Goal: Find specific page/section: Find specific page/section

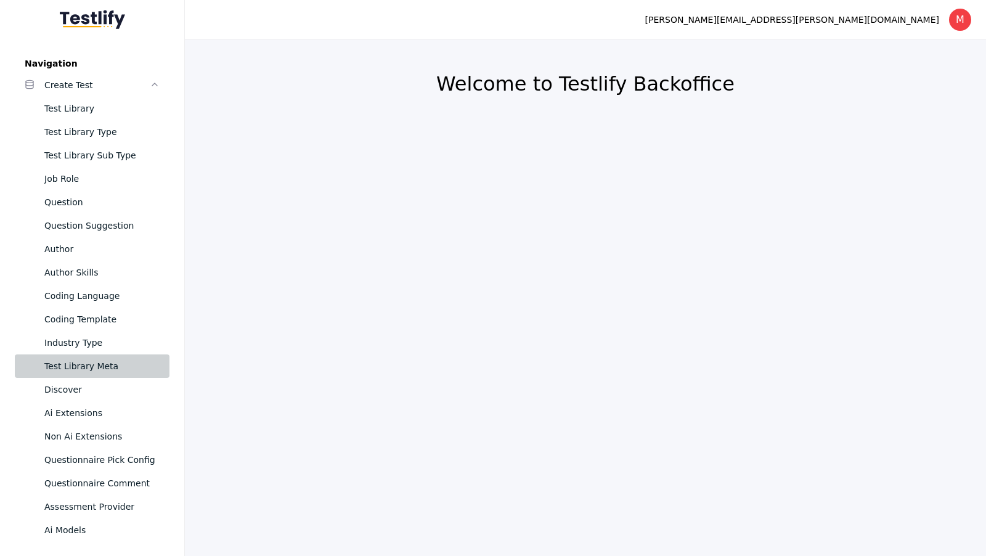
scroll to position [240, 0]
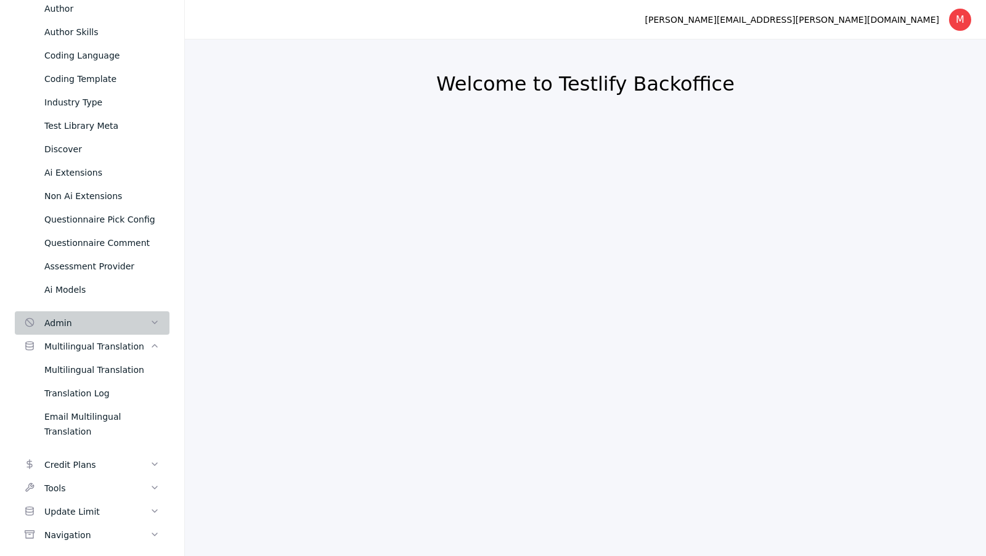
click at [106, 316] on div "Admin" at bounding box center [96, 322] width 105 height 15
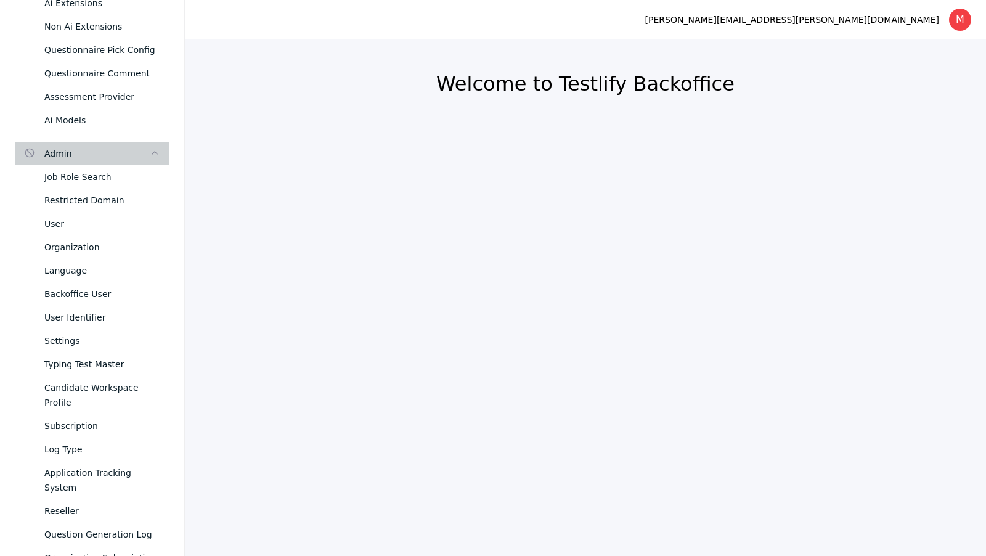
scroll to position [420, 0]
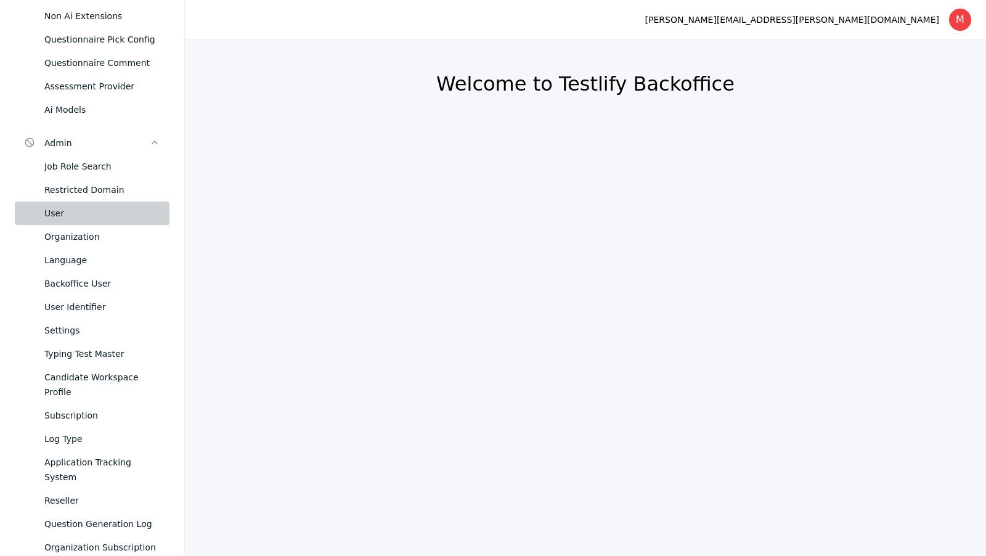
click at [80, 201] on link "User" at bounding box center [92, 212] width 155 height 23
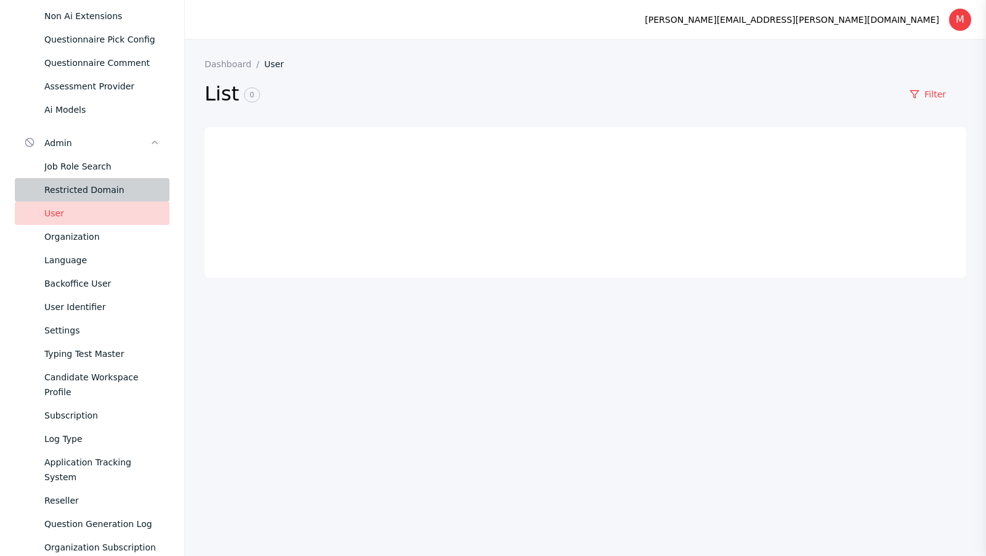
click at [72, 184] on div "Restricted Domain" at bounding box center [101, 189] width 115 height 15
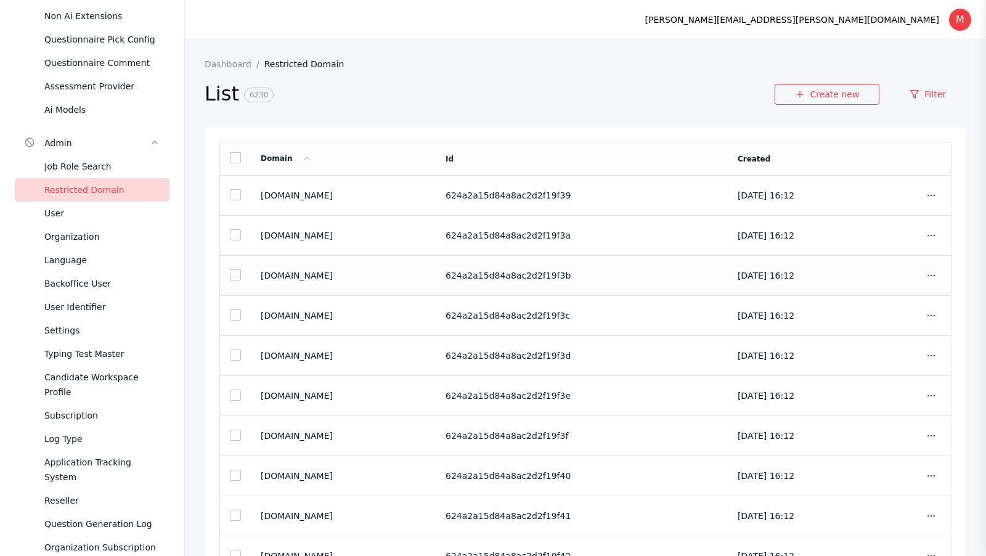
scroll to position [53, 0]
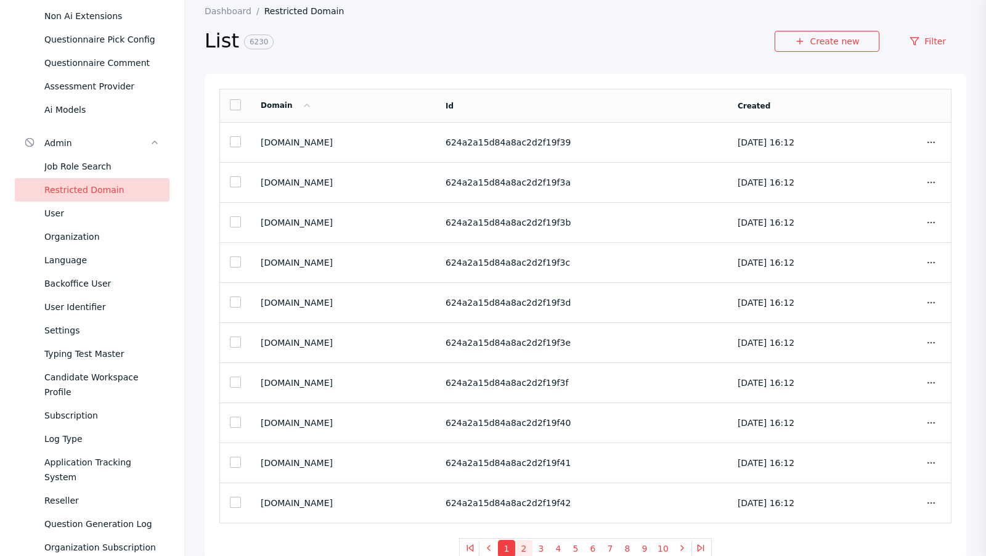
click at [528, 547] on button "2" at bounding box center [523, 548] width 17 height 17
click at [925, 47] on link "Filter" at bounding box center [927, 41] width 77 height 21
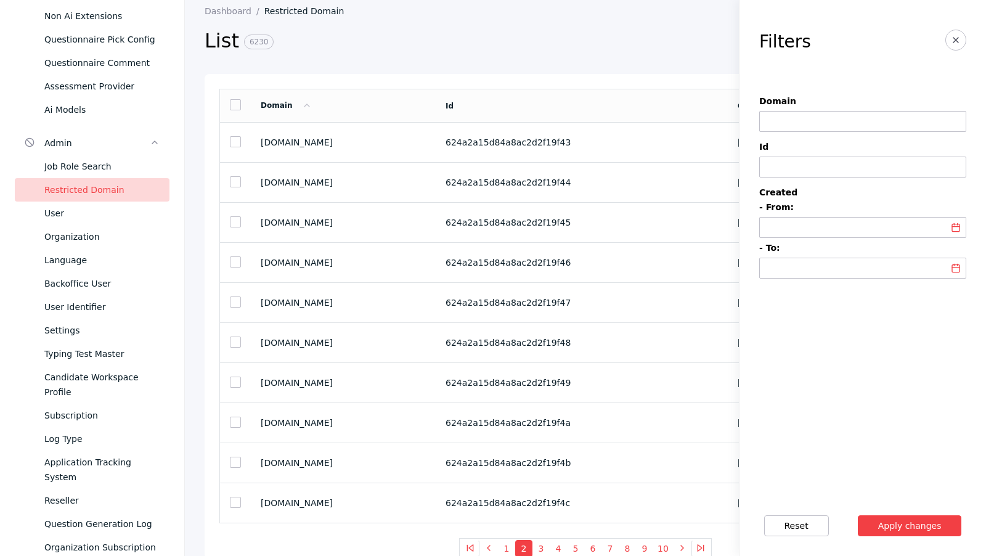
click at [812, 230] on input at bounding box center [864, 229] width 198 height 10
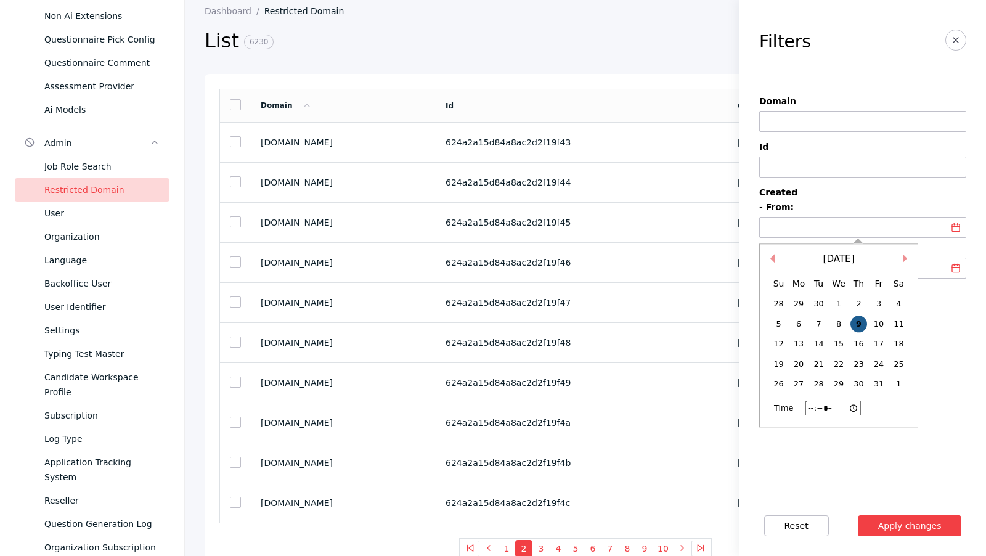
click at [859, 320] on div "9" at bounding box center [858, 323] width 17 height 17
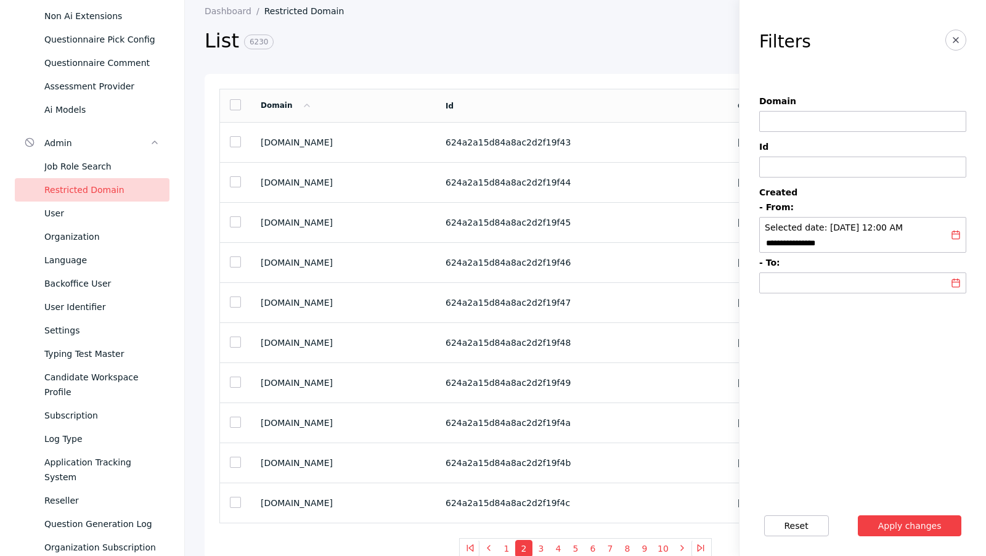
click at [824, 289] on input at bounding box center [864, 284] width 198 height 10
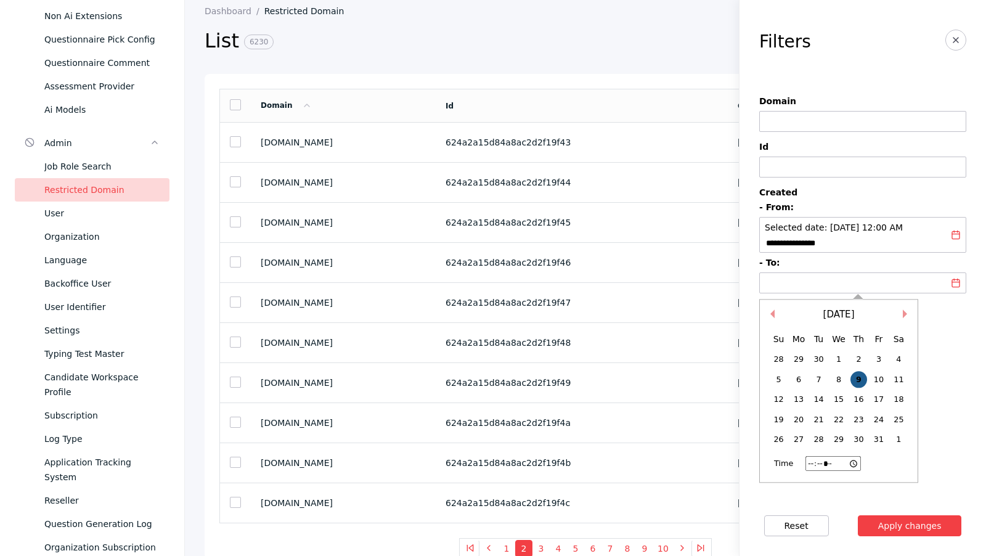
click at [856, 388] on div "9" at bounding box center [858, 379] width 17 height 17
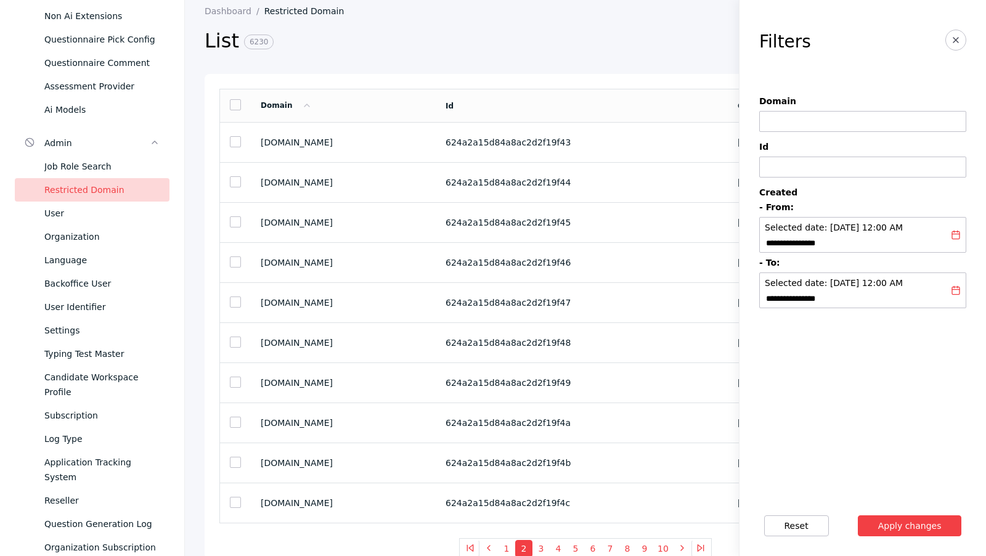
click at [904, 514] on section "Reset Apply changes" at bounding box center [862, 525] width 246 height 60
click at [908, 520] on button "Apply changes" at bounding box center [910, 525] width 104 height 21
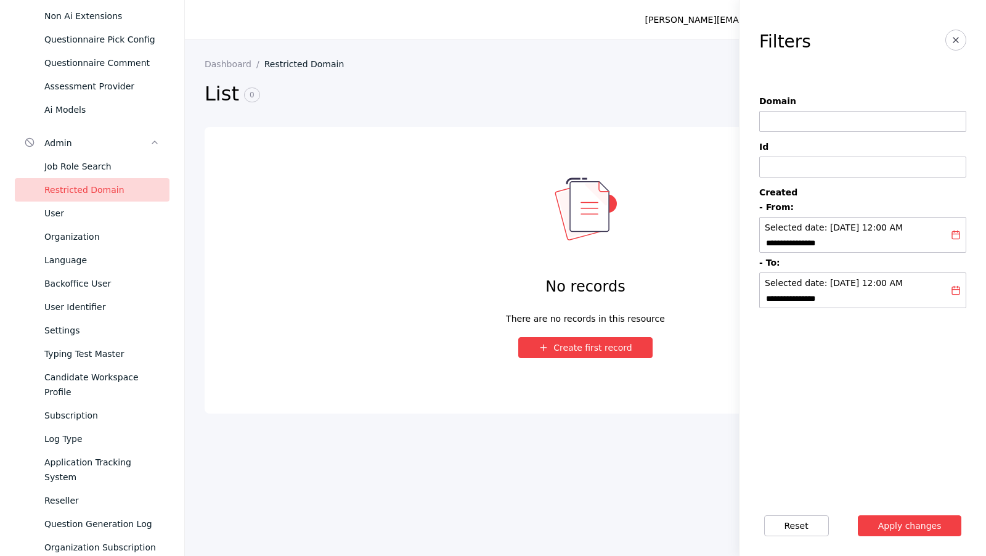
click at [903, 226] on span "Selected date: [DATE] 12:00 AM" at bounding box center [834, 227] width 138 height 10
click at [894, 227] on span "Selected date: [DATE] 12:00 AM" at bounding box center [834, 227] width 138 height 10
click at [903, 224] on span "Selected date: [DATE] 12:00 AM" at bounding box center [834, 227] width 138 height 10
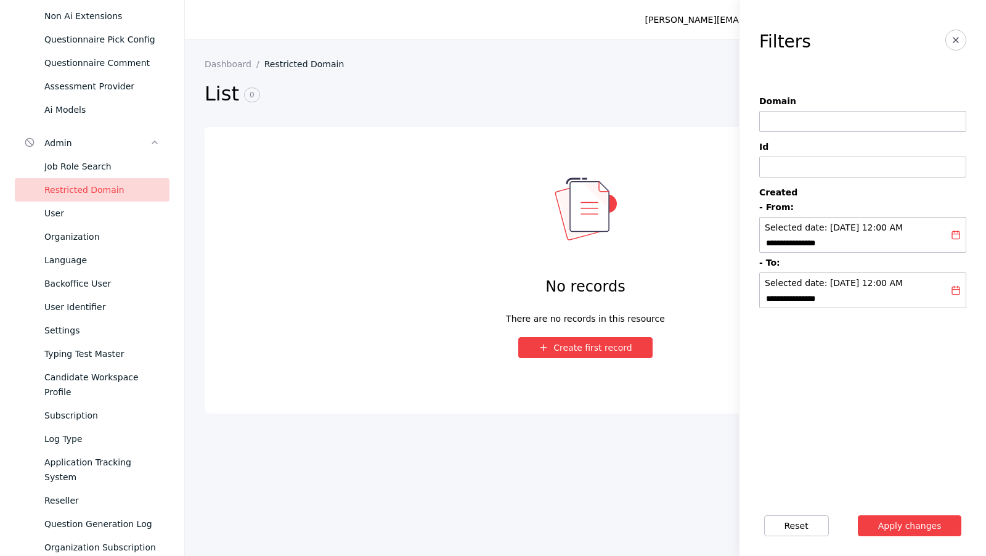
click at [903, 224] on span "Selected date: [DATE] 12:00 AM" at bounding box center [834, 227] width 138 height 10
click at [821, 288] on span "Selected date: [DATE] 12:00 AM" at bounding box center [834, 283] width 138 height 10
click at [952, 239] on rect at bounding box center [955, 235] width 7 height 7
click at [957, 240] on icon at bounding box center [956, 235] width 10 height 10
click at [866, 242] on div "Selected date: [DATE] 12:00 AM" at bounding box center [863, 235] width 196 height 30
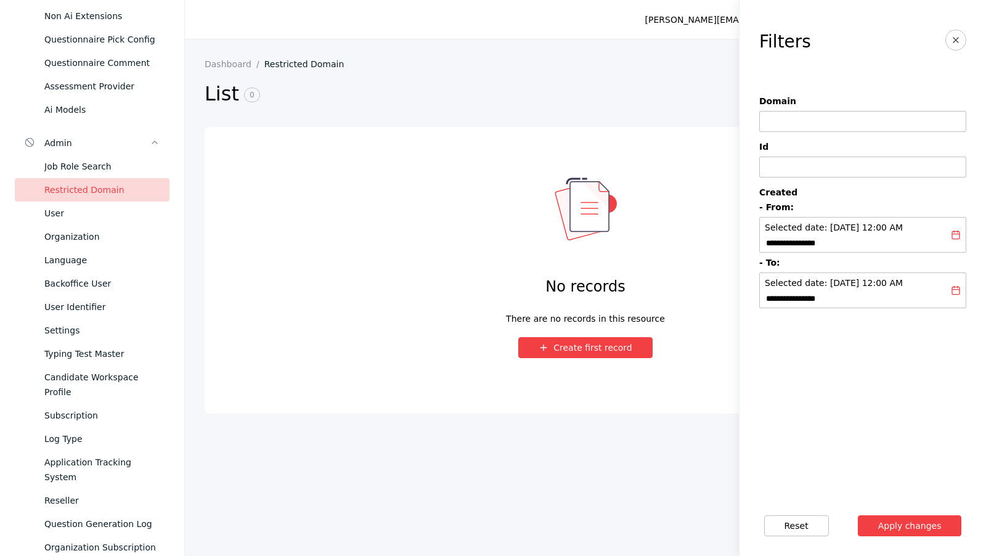
click at [866, 242] on div "Selected date: [DATE] 12:00 AM" at bounding box center [863, 235] width 196 height 30
click at [780, 529] on button "Reset" at bounding box center [796, 525] width 65 height 21
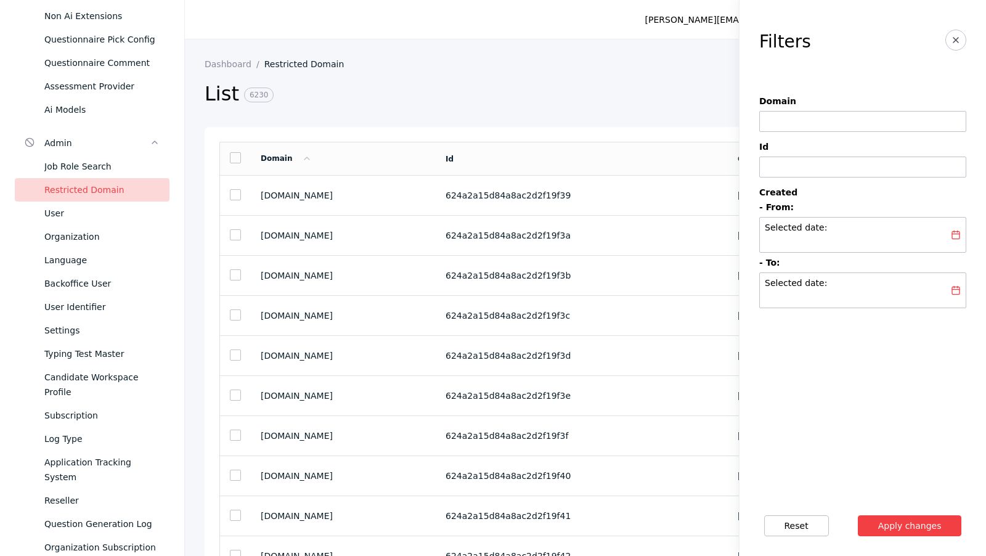
click at [845, 227] on div "Selected date:" at bounding box center [863, 235] width 196 height 30
click at [835, 244] on input at bounding box center [864, 243] width 198 height 10
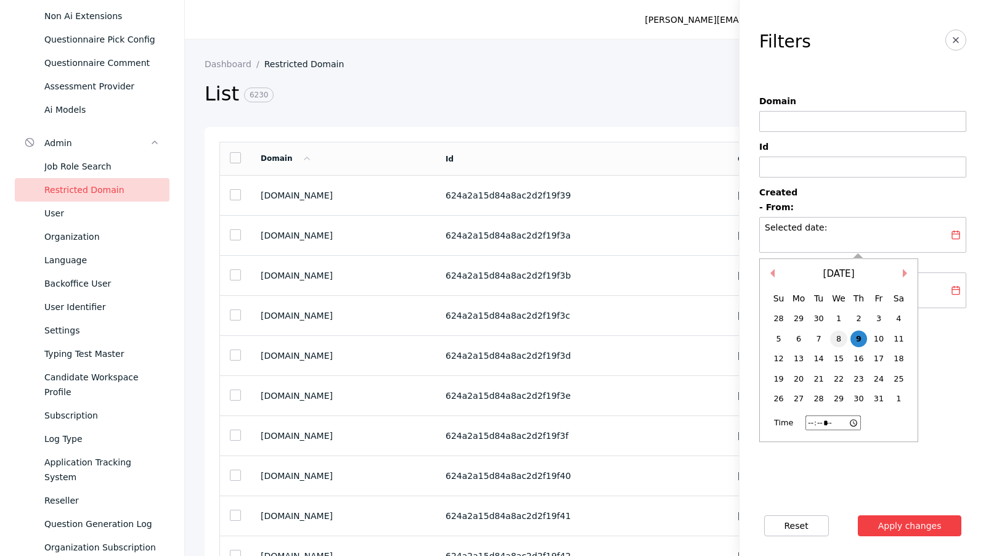
click at [838, 331] on div "8" at bounding box center [838, 338] width 17 height 17
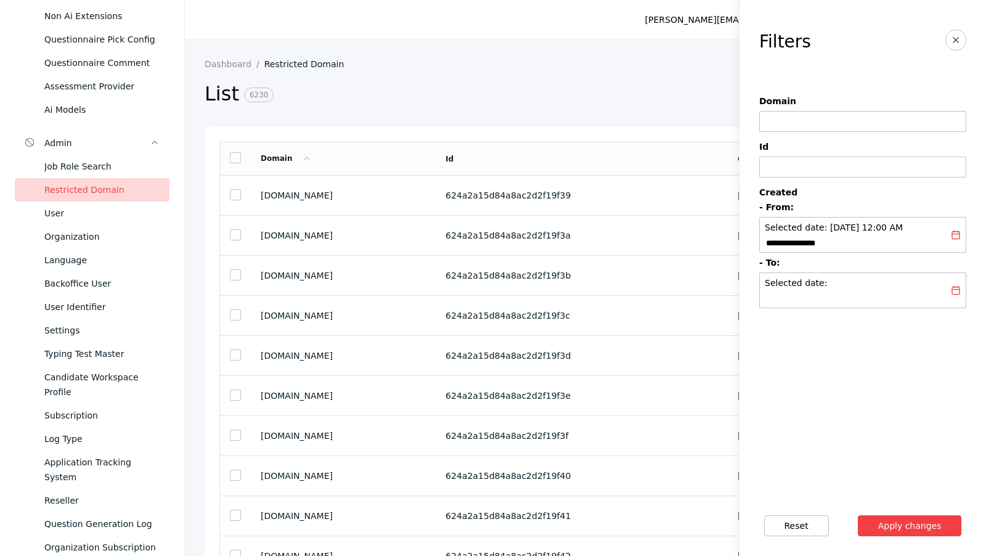
click at [872, 303] on div "Selected date:" at bounding box center [863, 290] width 196 height 30
click at [947, 303] on span at bounding box center [955, 290] width 21 height 36
click at [796, 304] on input at bounding box center [864, 299] width 198 height 10
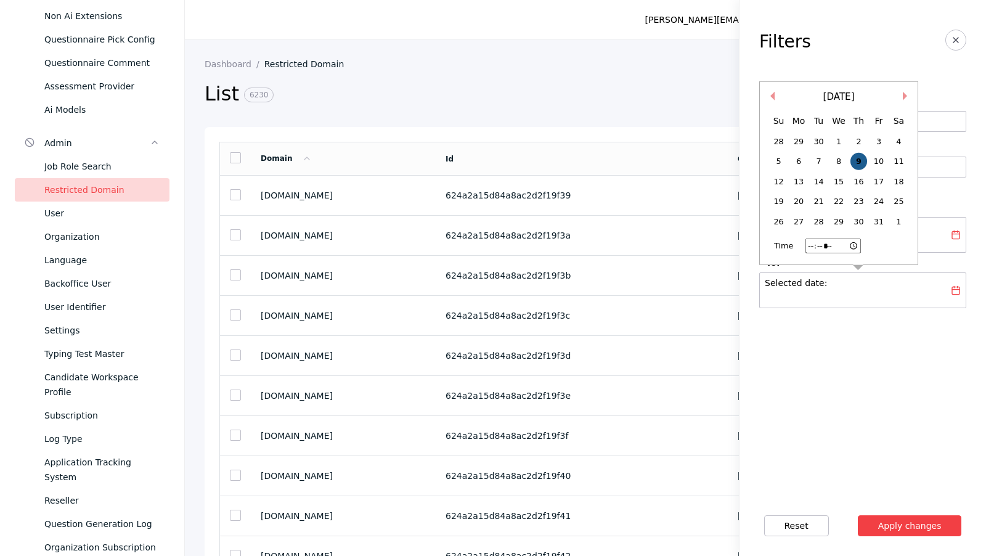
click at [855, 169] on div "9" at bounding box center [858, 161] width 17 height 17
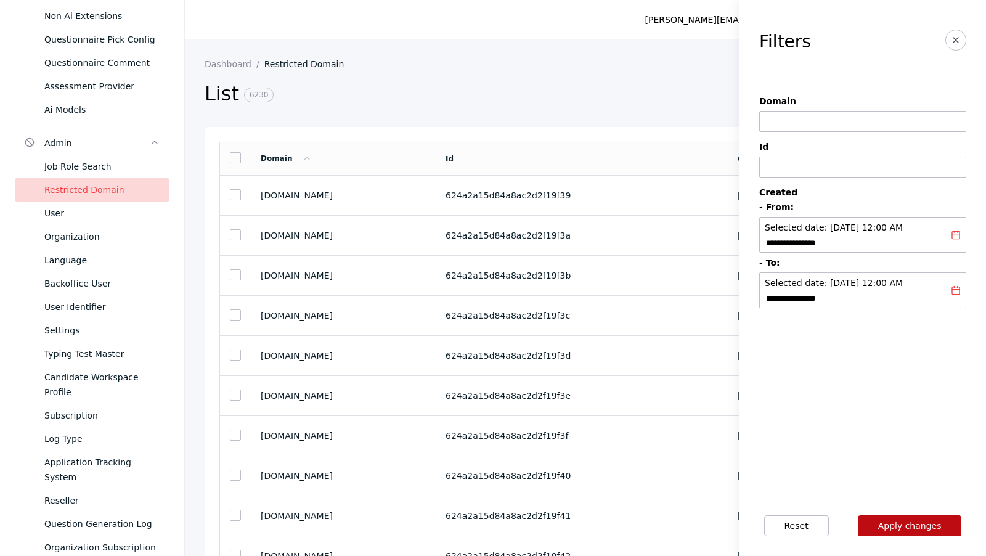
click at [888, 529] on button "Apply changes" at bounding box center [910, 525] width 104 height 21
